Goal: Navigation & Orientation: Find specific page/section

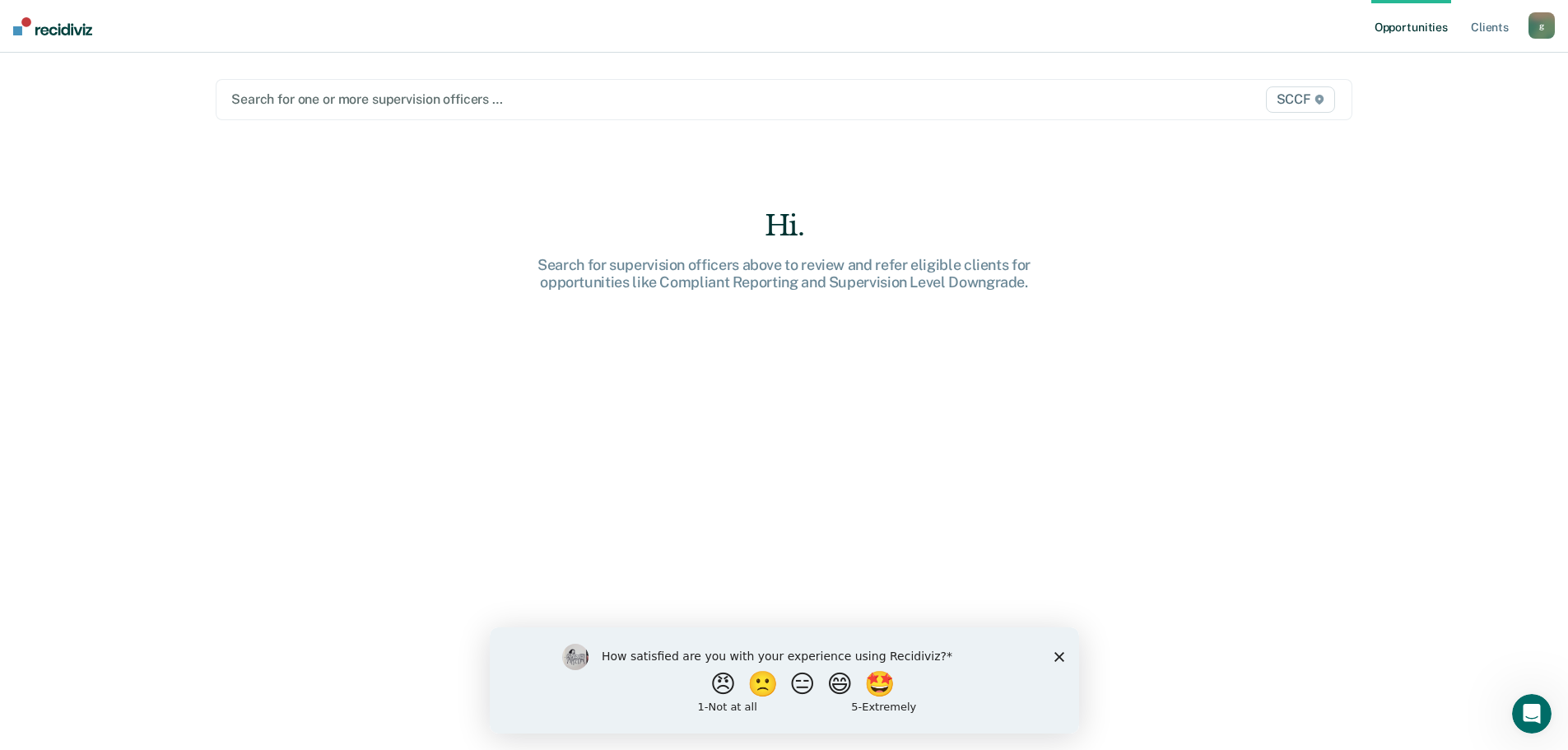
click at [950, 268] on div "Search for supervision officers above to review and refer eligible clients for …" at bounding box center [784, 274] width 526 height 35
click at [1485, 19] on link "Client s" at bounding box center [1490, 26] width 44 height 53
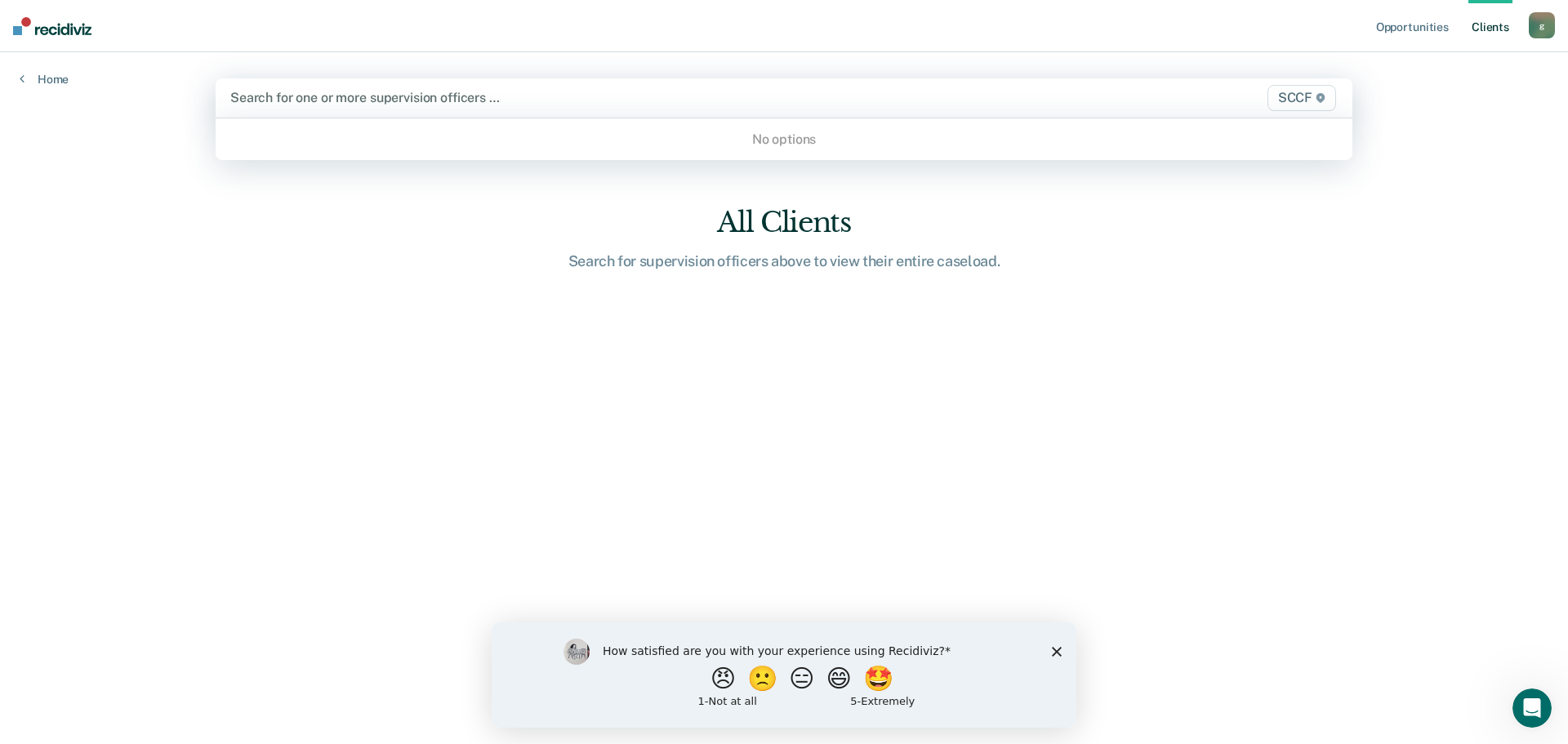
click at [269, 93] on div at bounding box center [618, 98] width 774 height 19
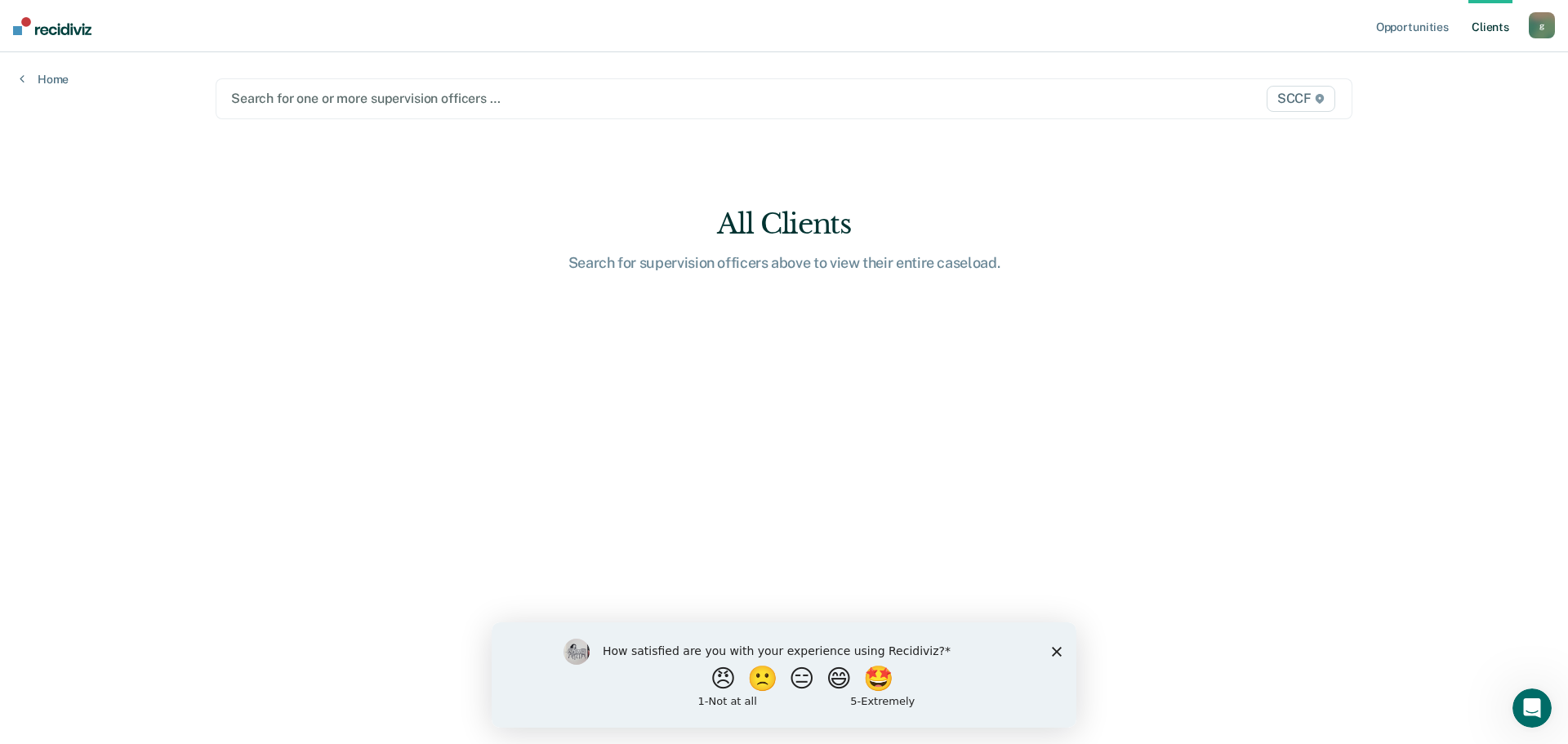
drag, startPoint x: 21, startPoint y: 1, endPoint x: 100, endPoint y: 196, distance: 210.4
click at [100, 196] on div "Opportunities Client s [EMAIL_ADDRESS][PERSON_NAME][DOMAIN_NAME] g Profile How …" at bounding box center [784, 372] width 1568 height 744
click at [1410, 31] on link "Opportunities" at bounding box center [1412, 26] width 79 height 52
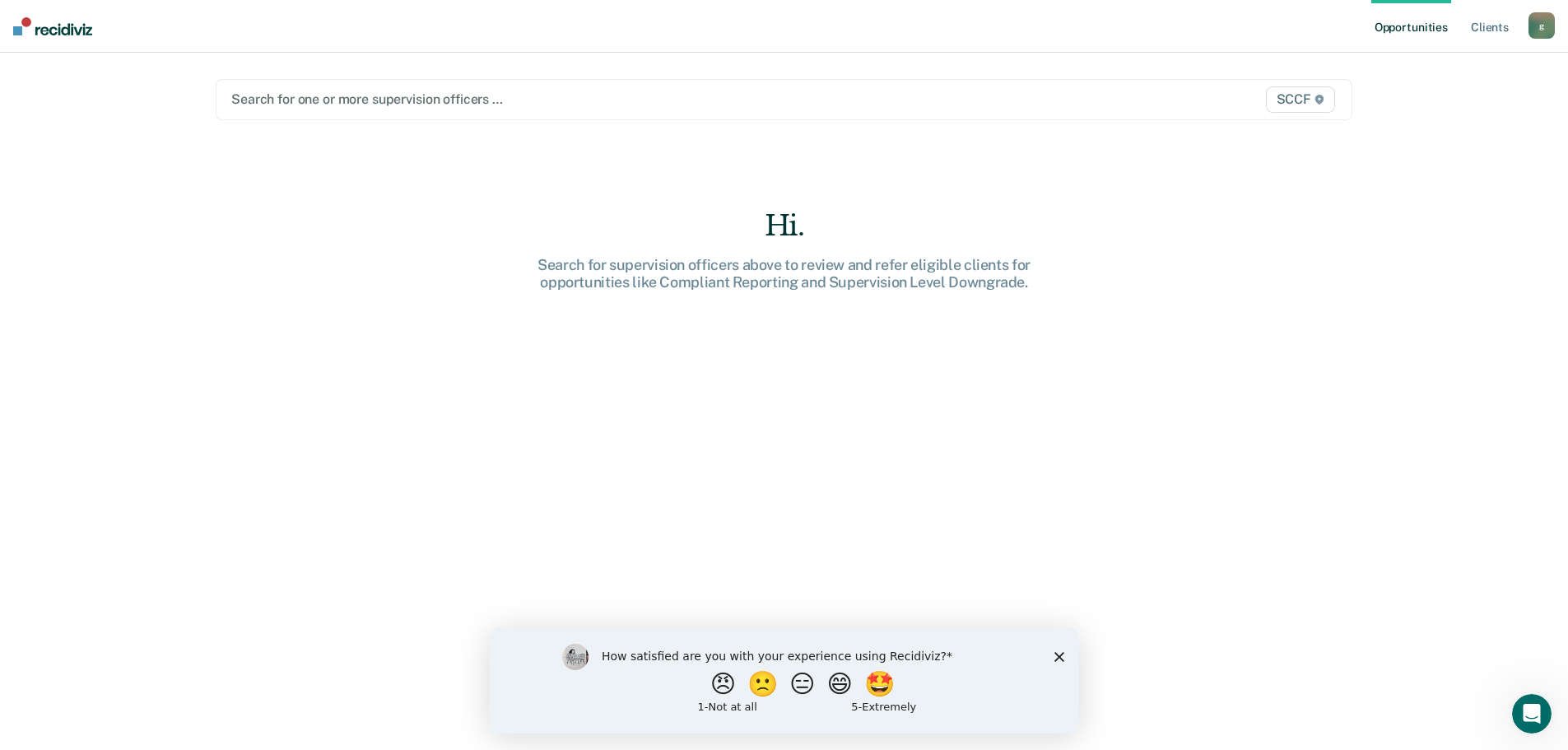
click at [1547, 26] on div "g" at bounding box center [1542, 26] width 26 height 26
click at [1439, 63] on link "Profile" at bounding box center [1475, 67] width 133 height 14
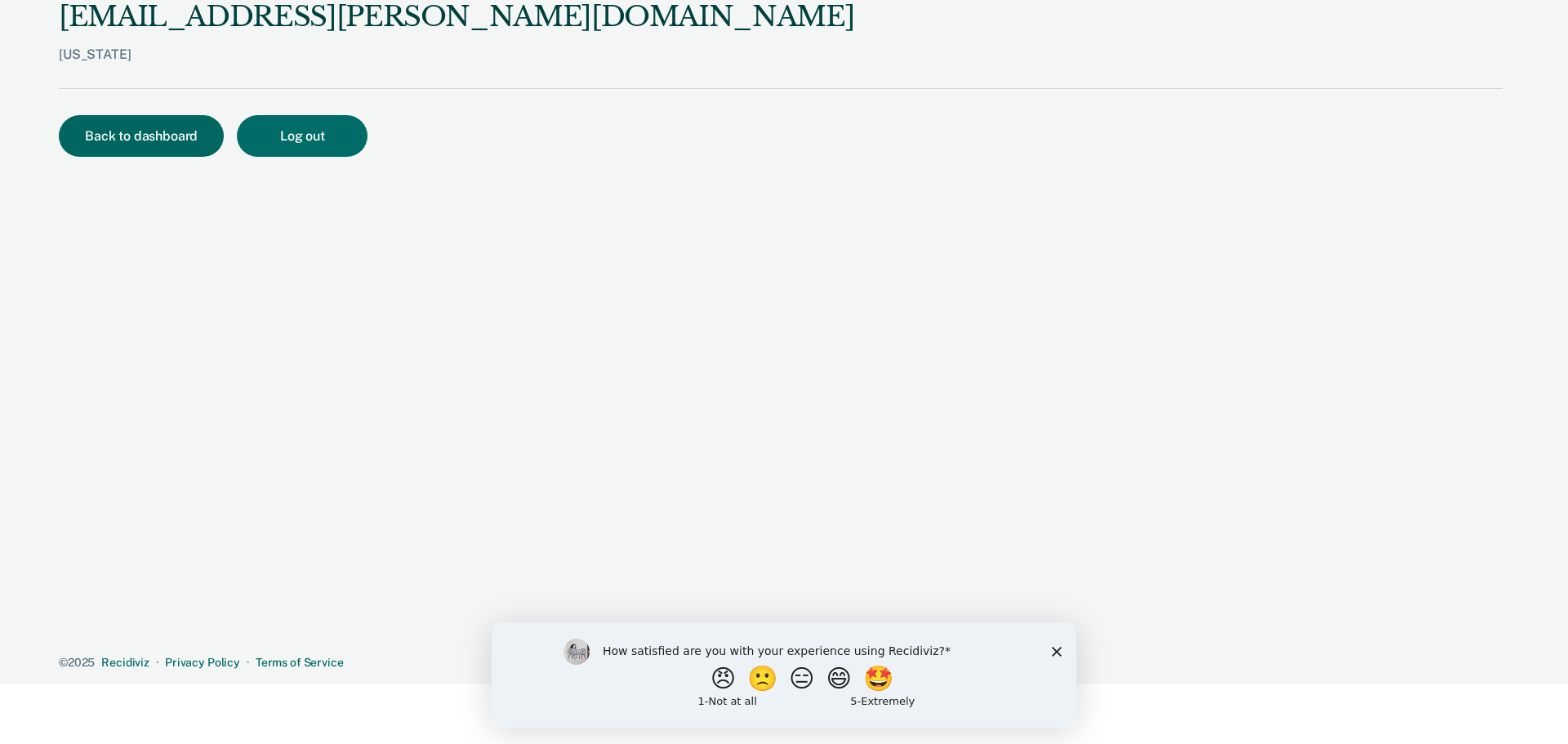
click at [166, 121] on button "Back to dashboard" at bounding box center [141, 136] width 165 height 42
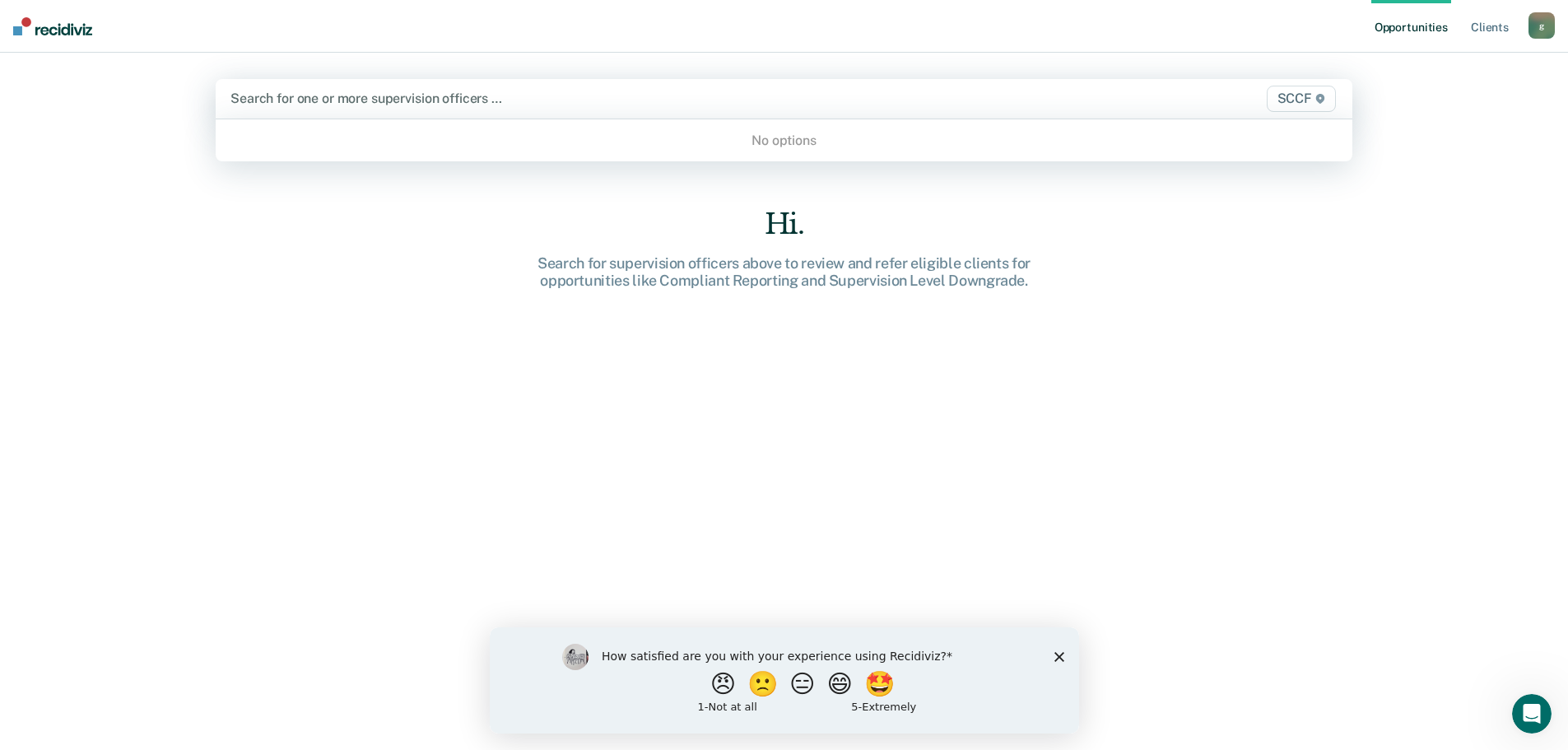
click at [519, 97] on div at bounding box center [617, 99] width 774 height 19
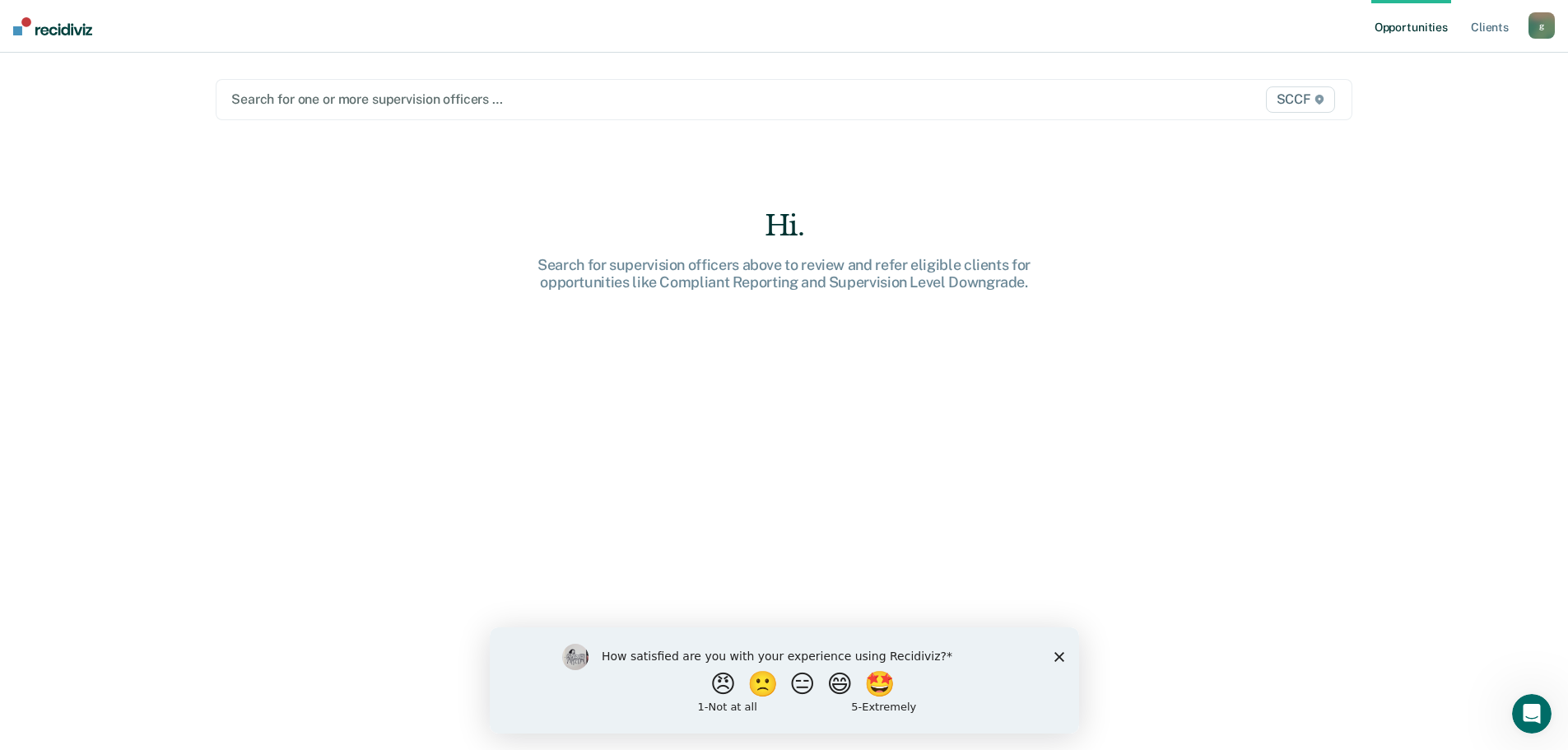
click at [667, 41] on nav "Opportunities Client s [EMAIL_ADDRESS][PERSON_NAME][DOMAIN_NAME] g Profile How …" at bounding box center [784, 26] width 1568 height 53
